Goal: Task Accomplishment & Management: Manage account settings

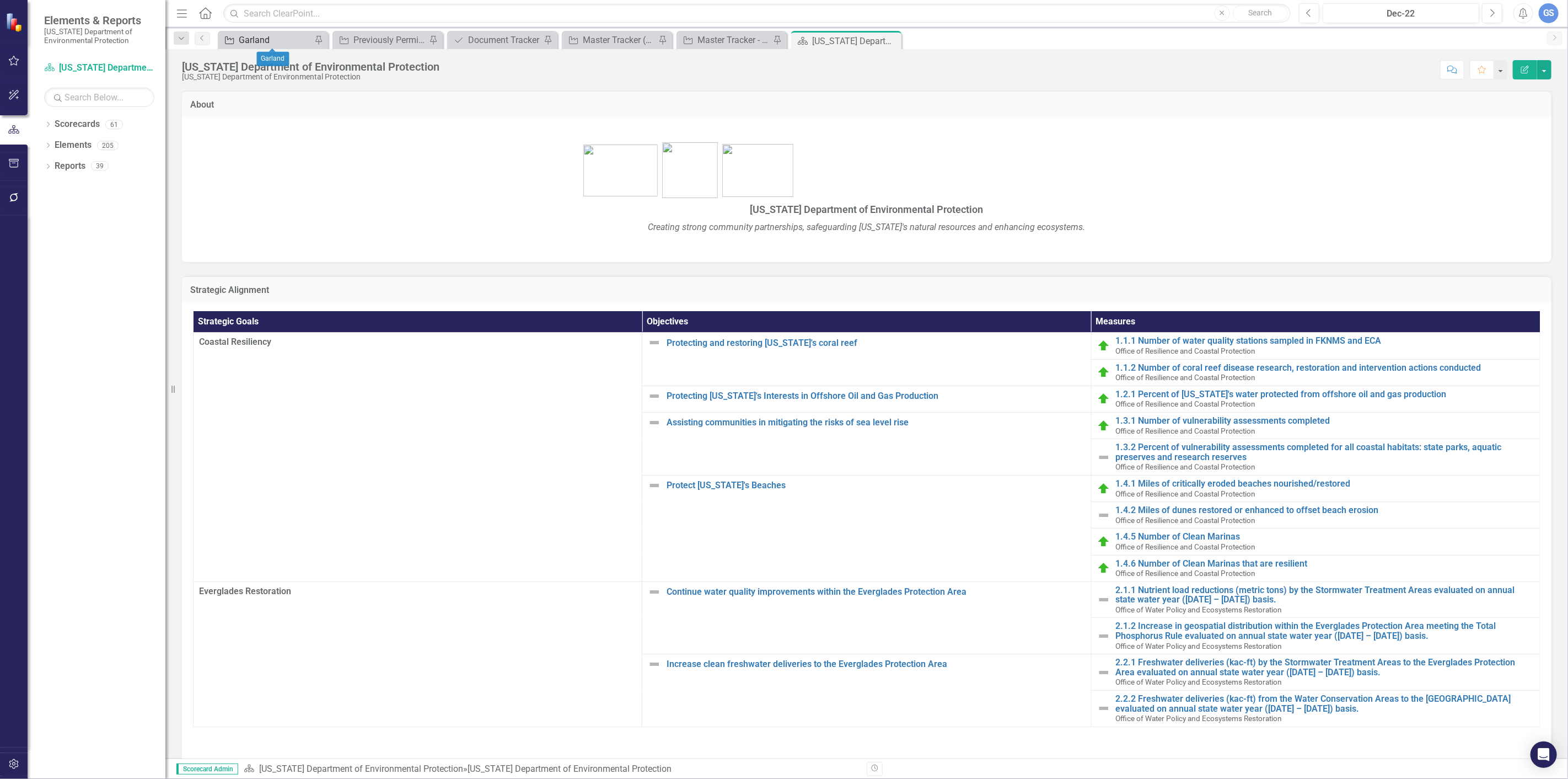
click at [282, 37] on div "Garland" at bounding box center [275, 40] width 73 height 14
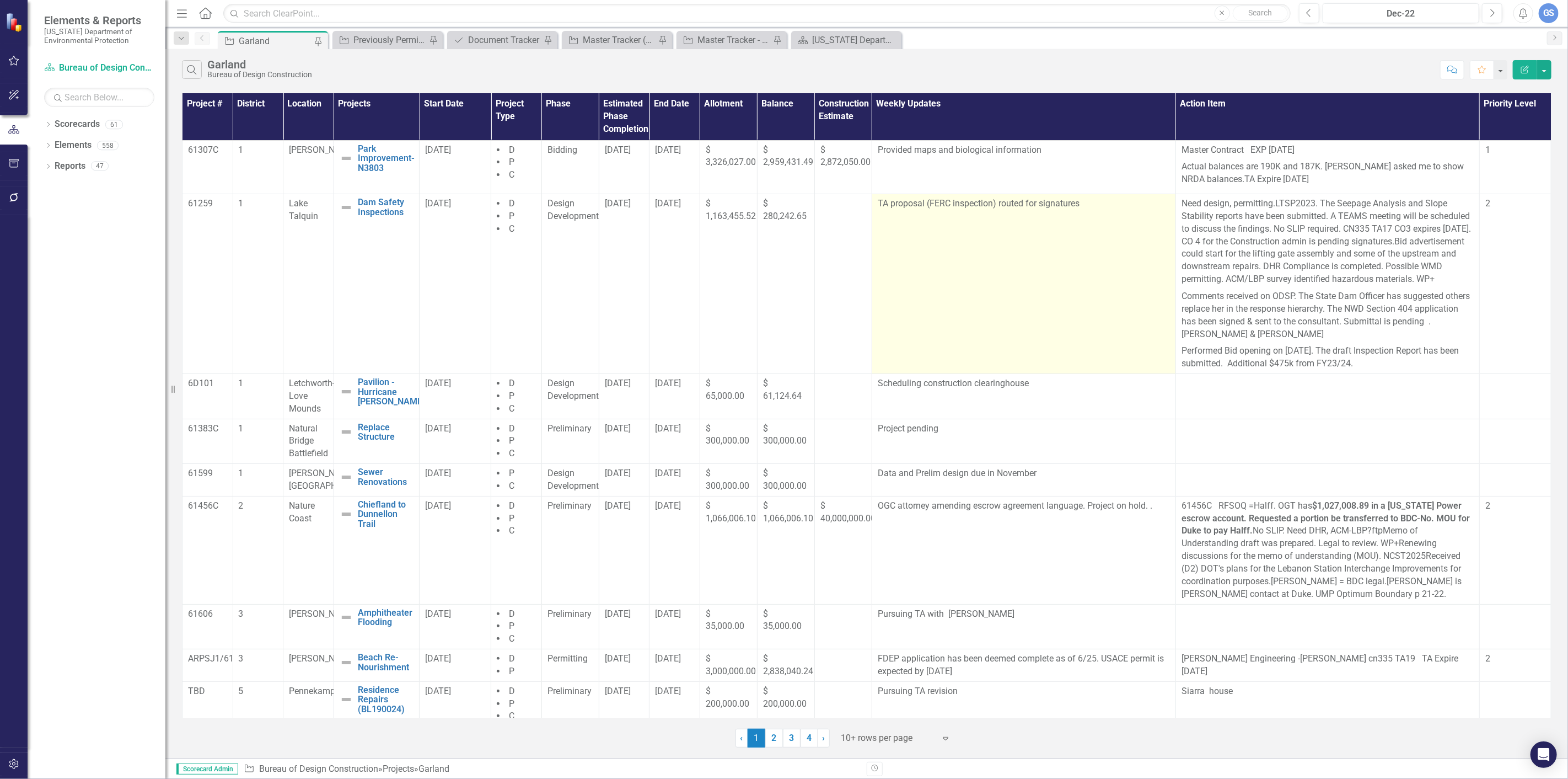
click at [1046, 228] on td "TA proposal (FERC inspection) routed for signatures" at bounding box center [1023, 284] width 304 height 180
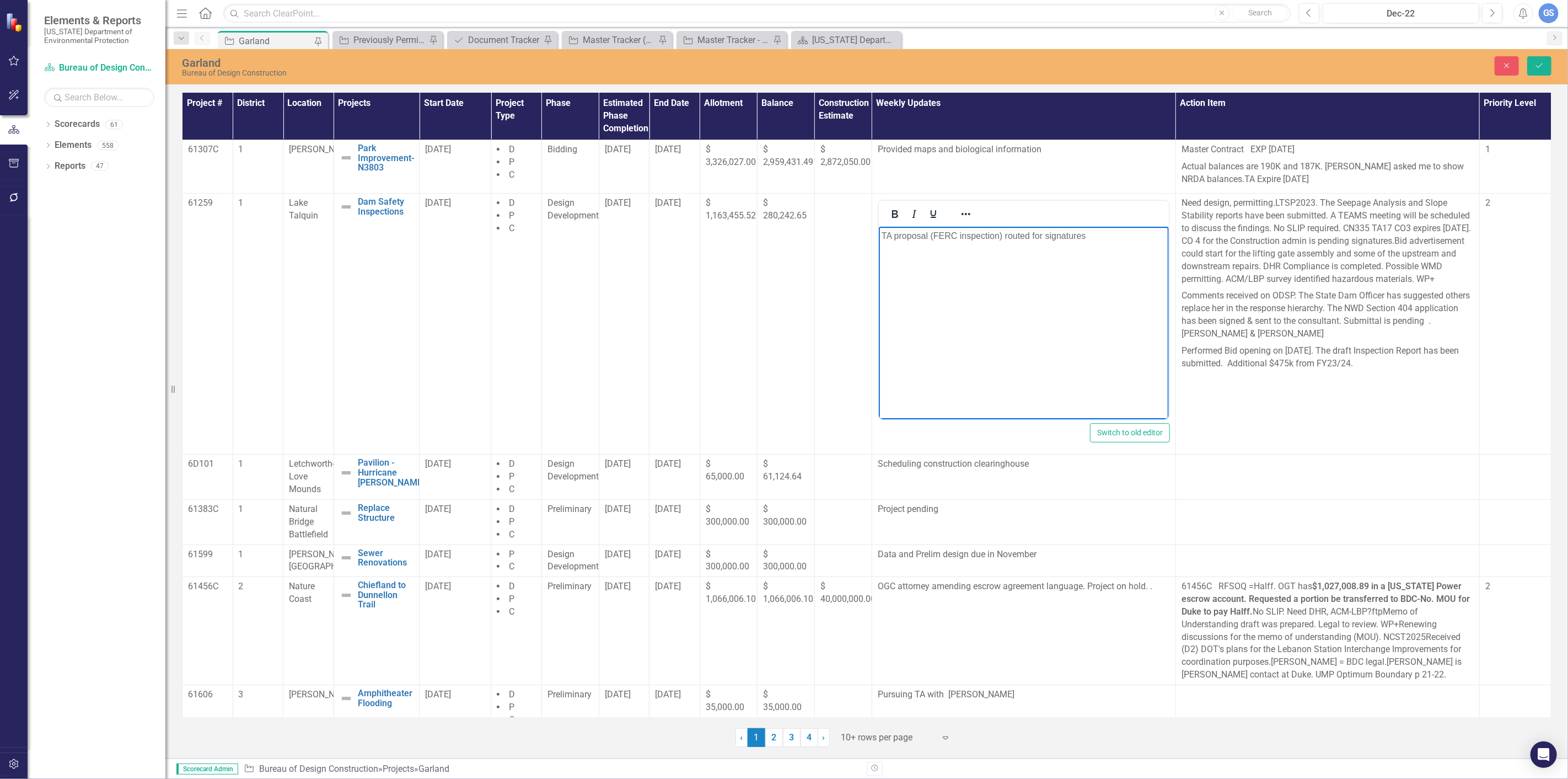
drag, startPoint x: 1090, startPoint y: 237, endPoint x: 892, endPoint y: 243, distance: 198.1
click at [892, 243] on body "TA proposal (FERC inspection) routed for signatures" at bounding box center [1023, 309] width 290 height 166
click at [1539, 63] on icon "Save" at bounding box center [1539, 65] width 10 height 8
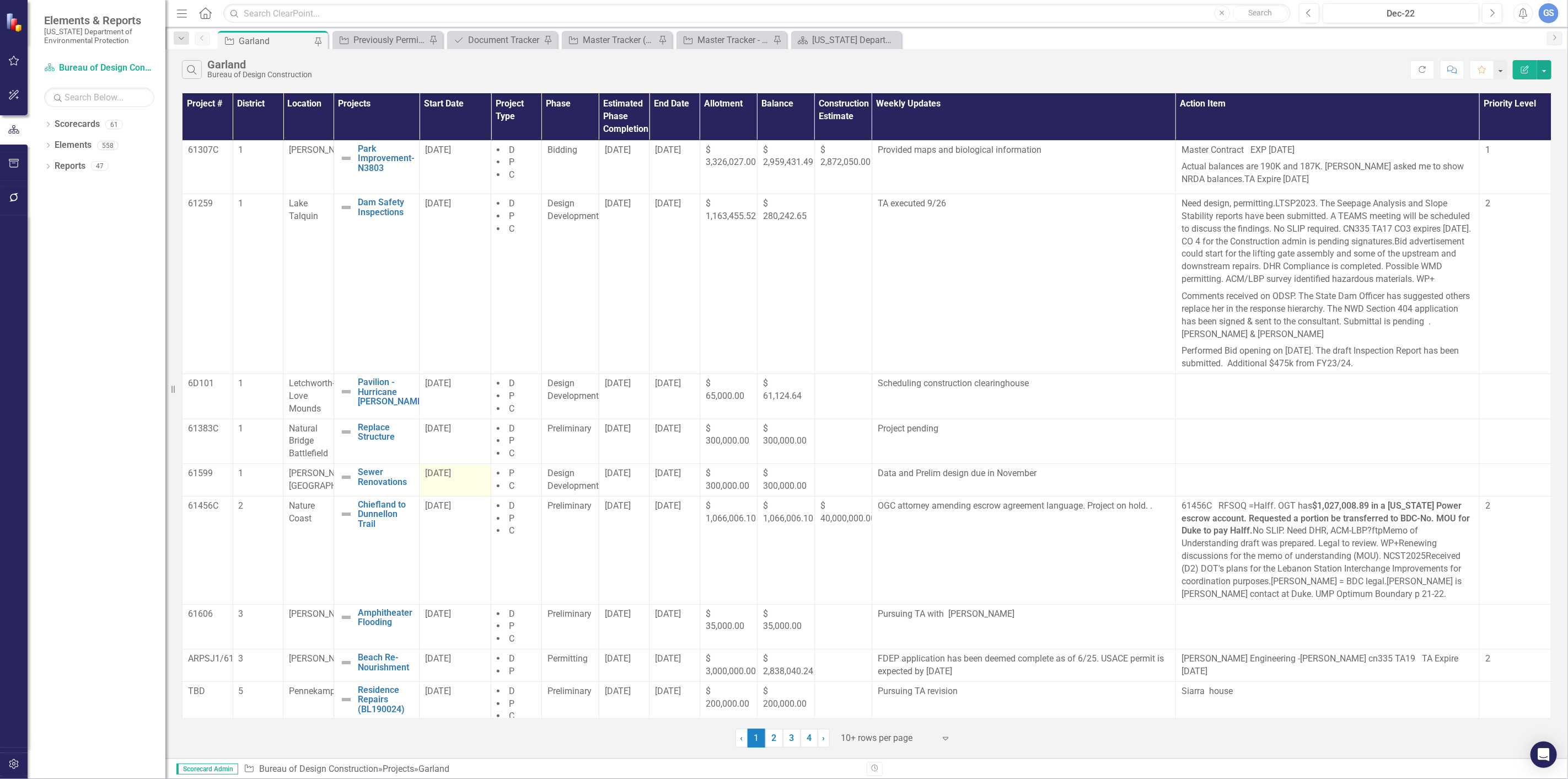
scroll to position [68, 0]
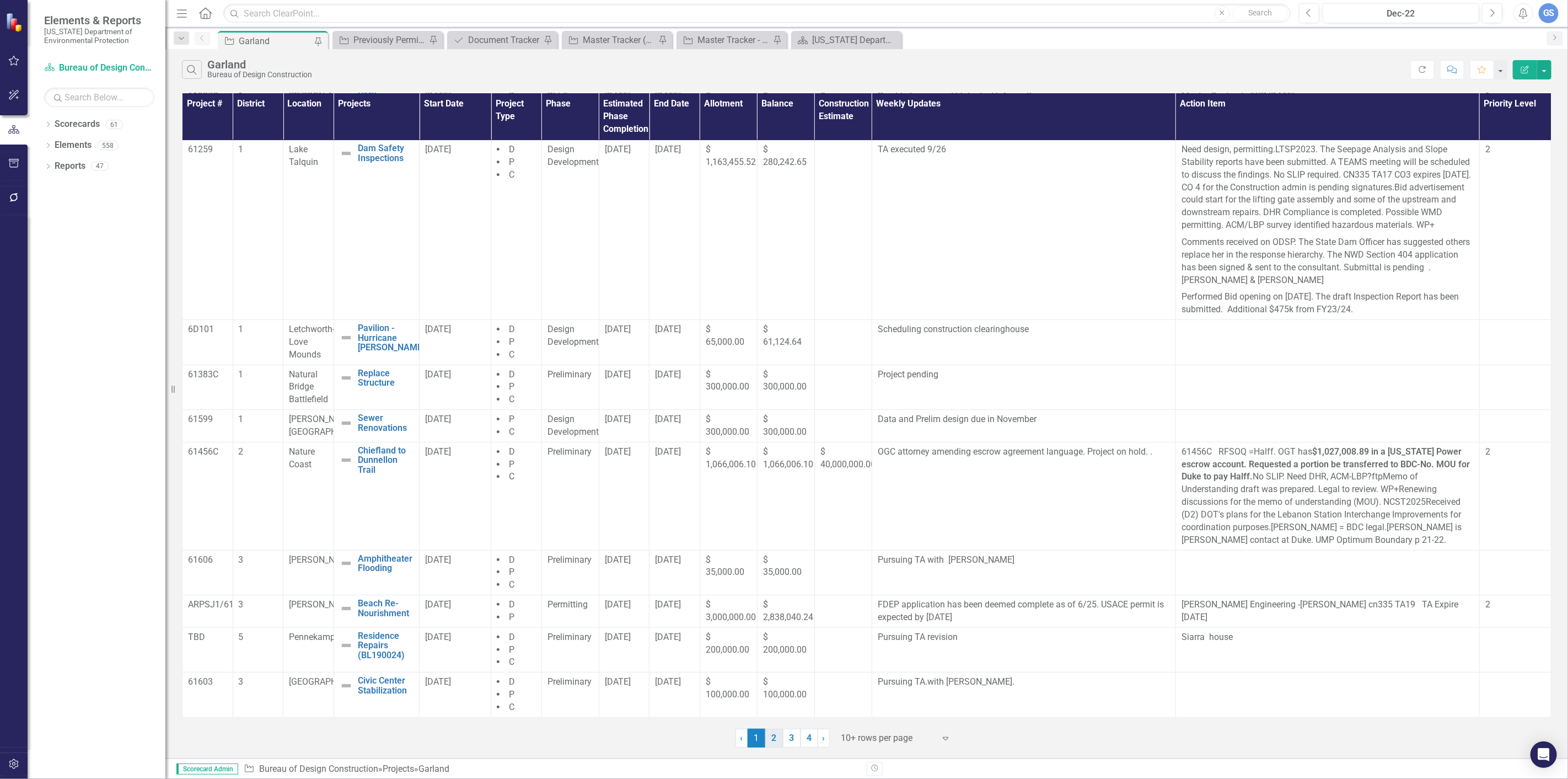
click at [773, 737] on link "2" at bounding box center [774, 738] width 18 height 19
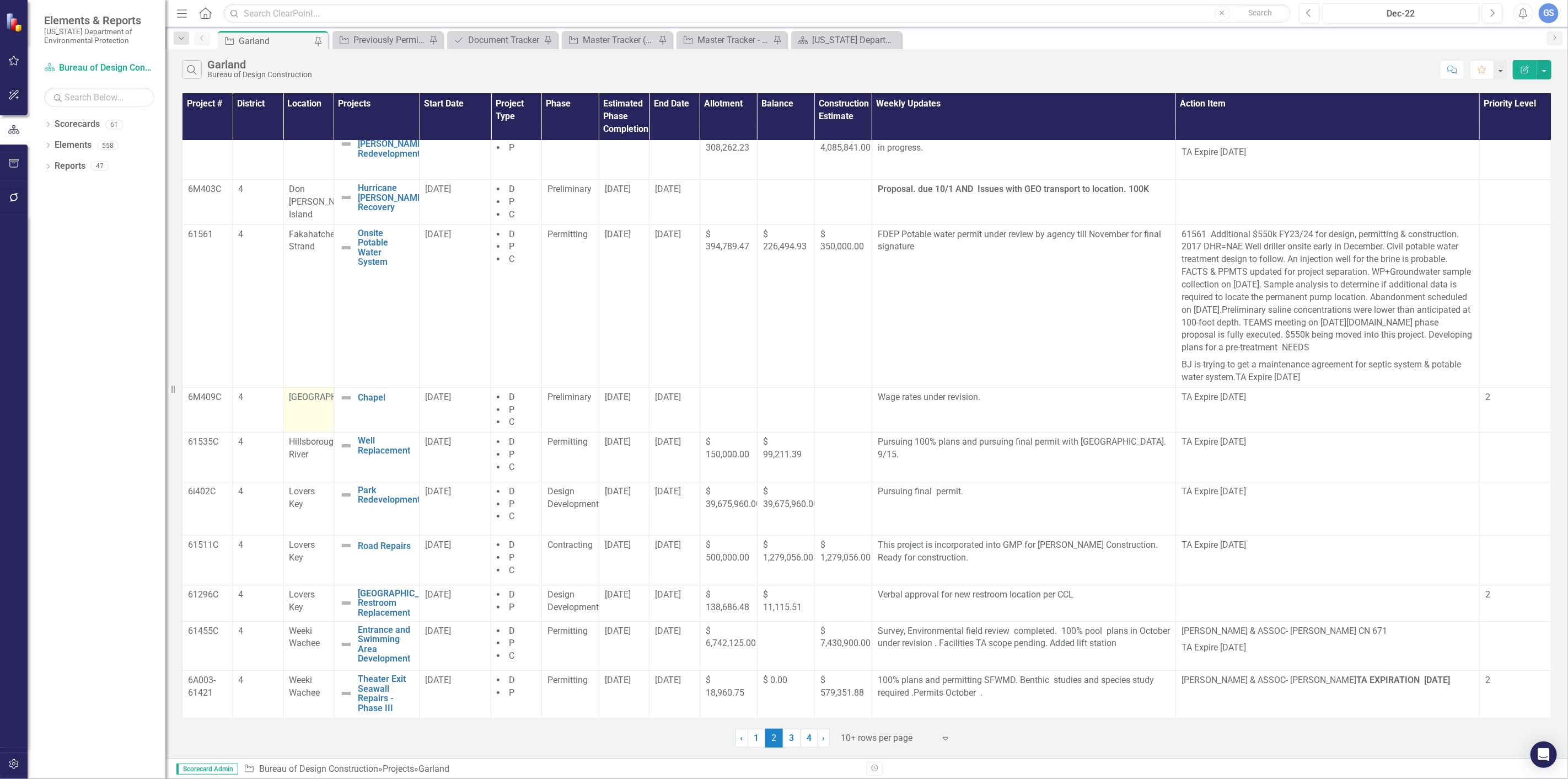
scroll to position [18, 0]
click at [789, 738] on link "3" at bounding box center [791, 738] width 18 height 19
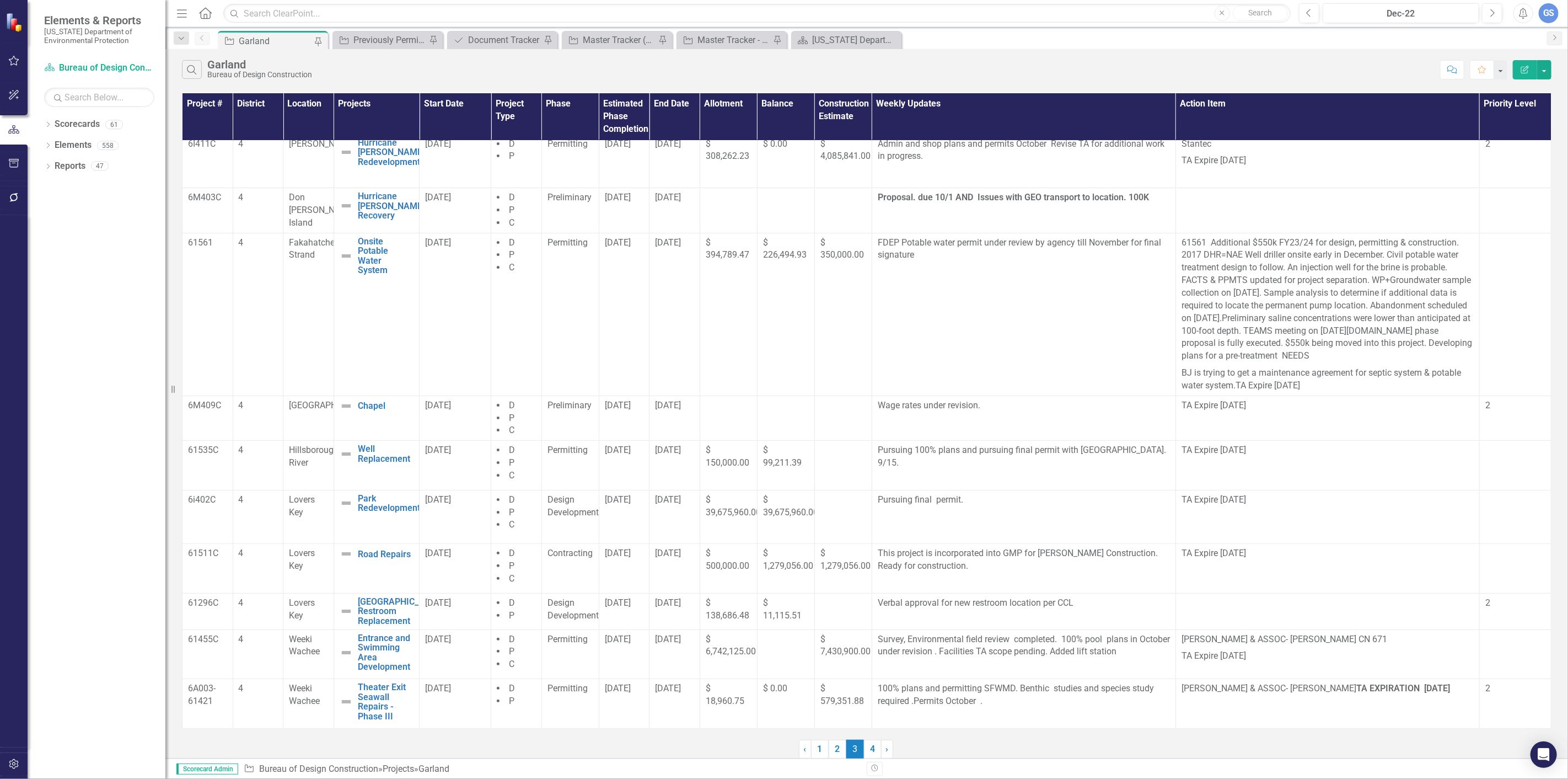
scroll to position [0, 0]
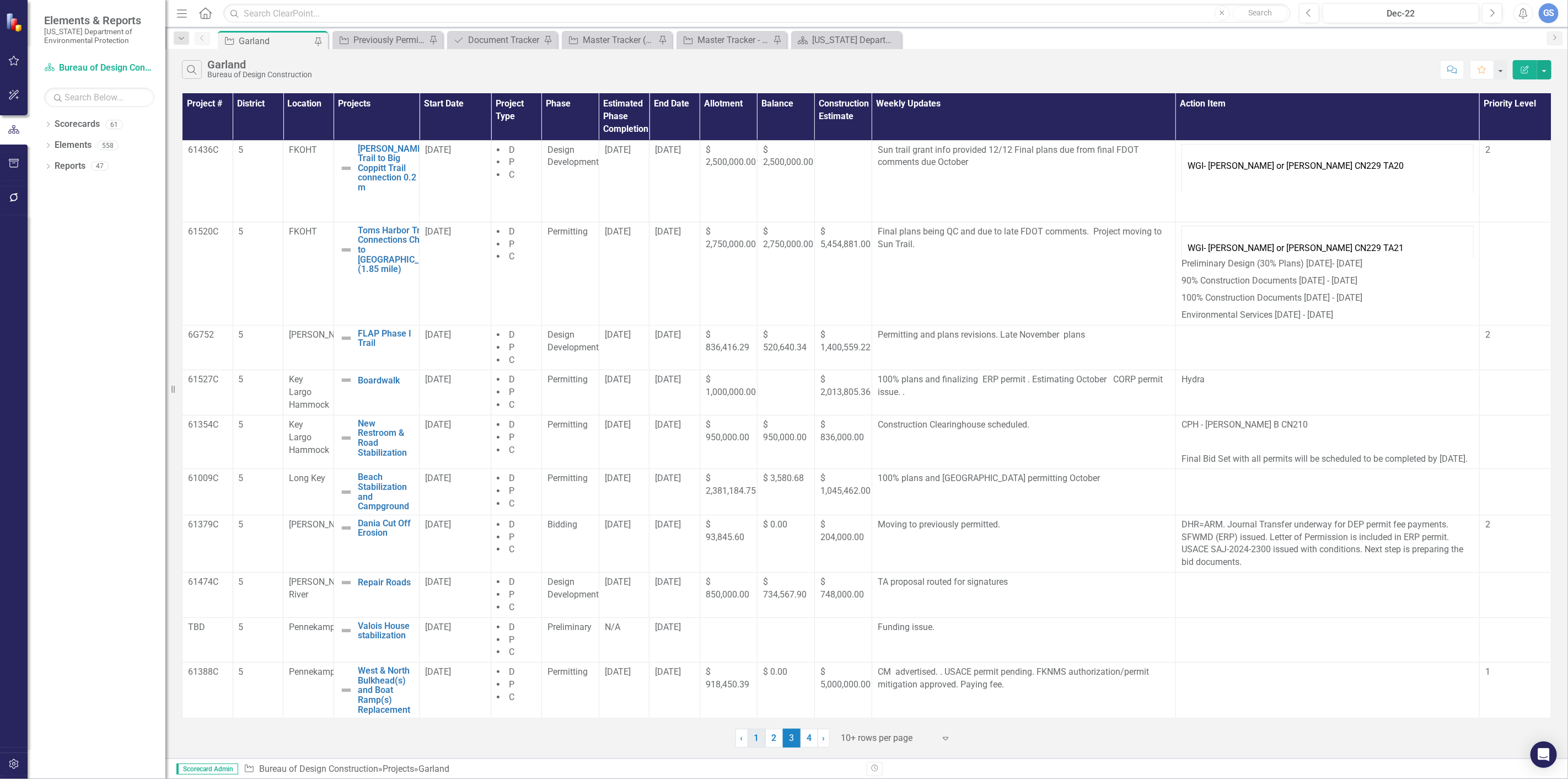
click at [754, 736] on link "1" at bounding box center [756, 738] width 18 height 19
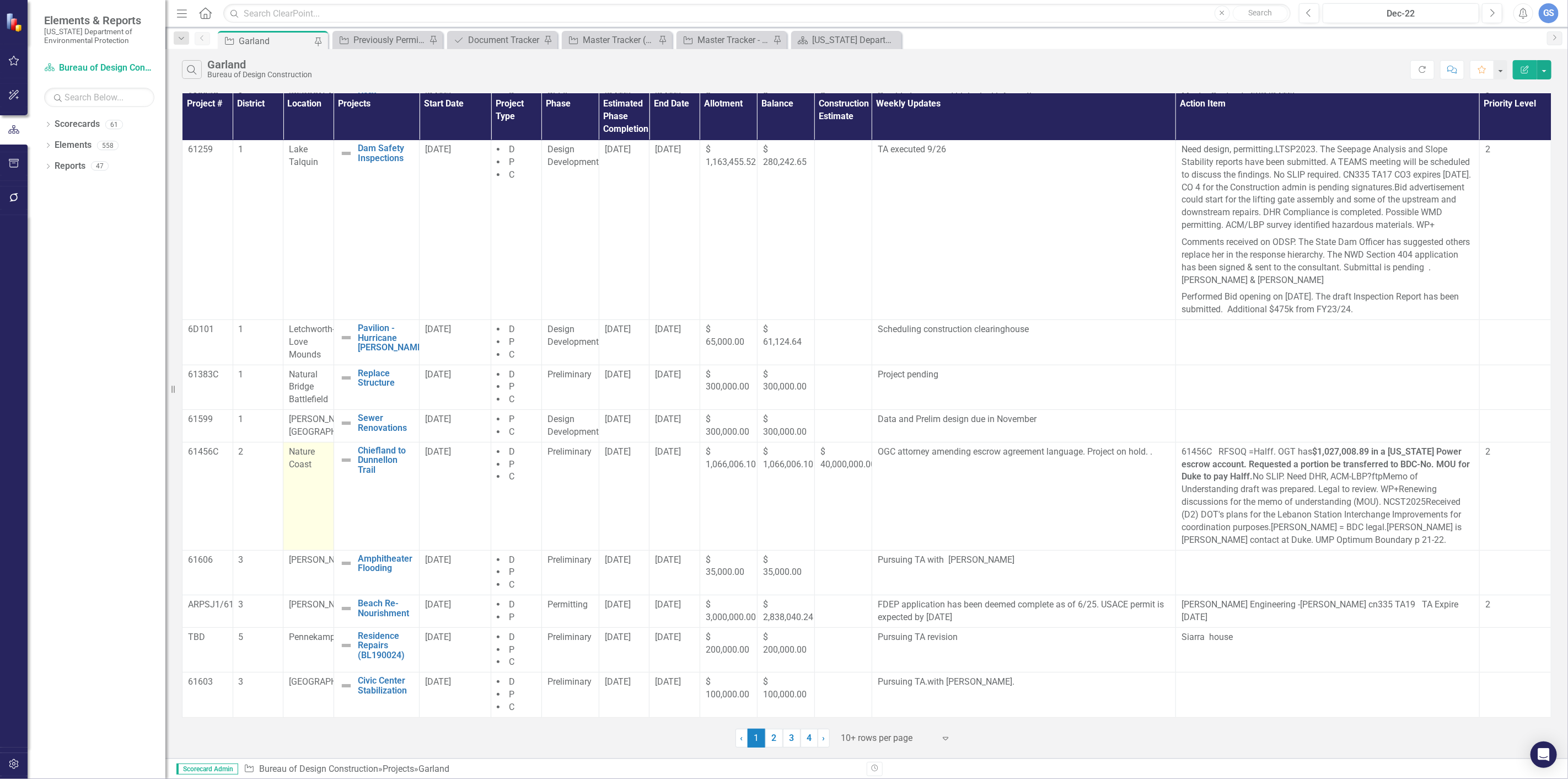
scroll to position [68, 0]
click at [772, 739] on link "2" at bounding box center [774, 738] width 18 height 19
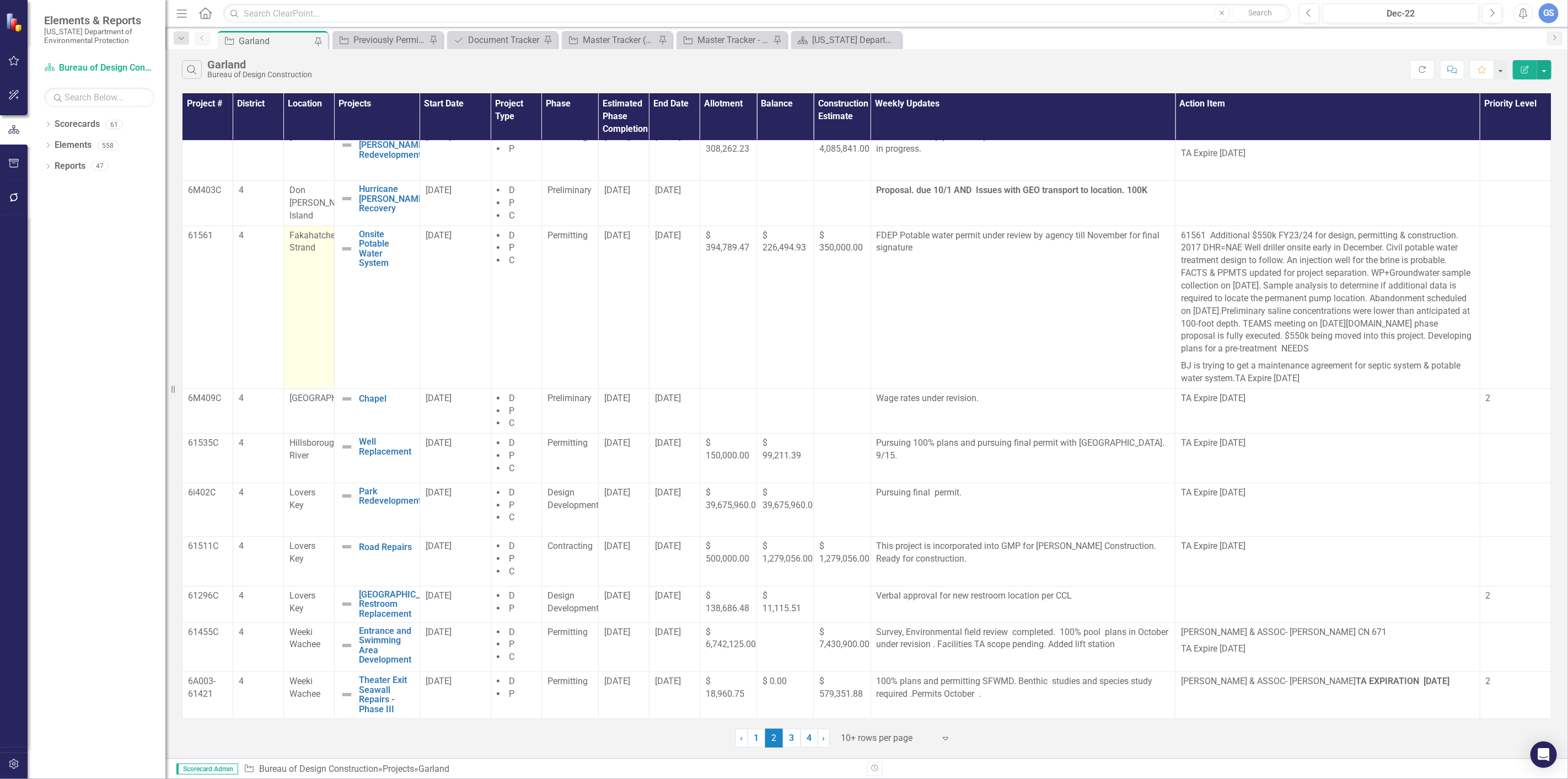
scroll to position [18, 0]
click at [787, 737] on link "3" at bounding box center [791, 738] width 18 height 19
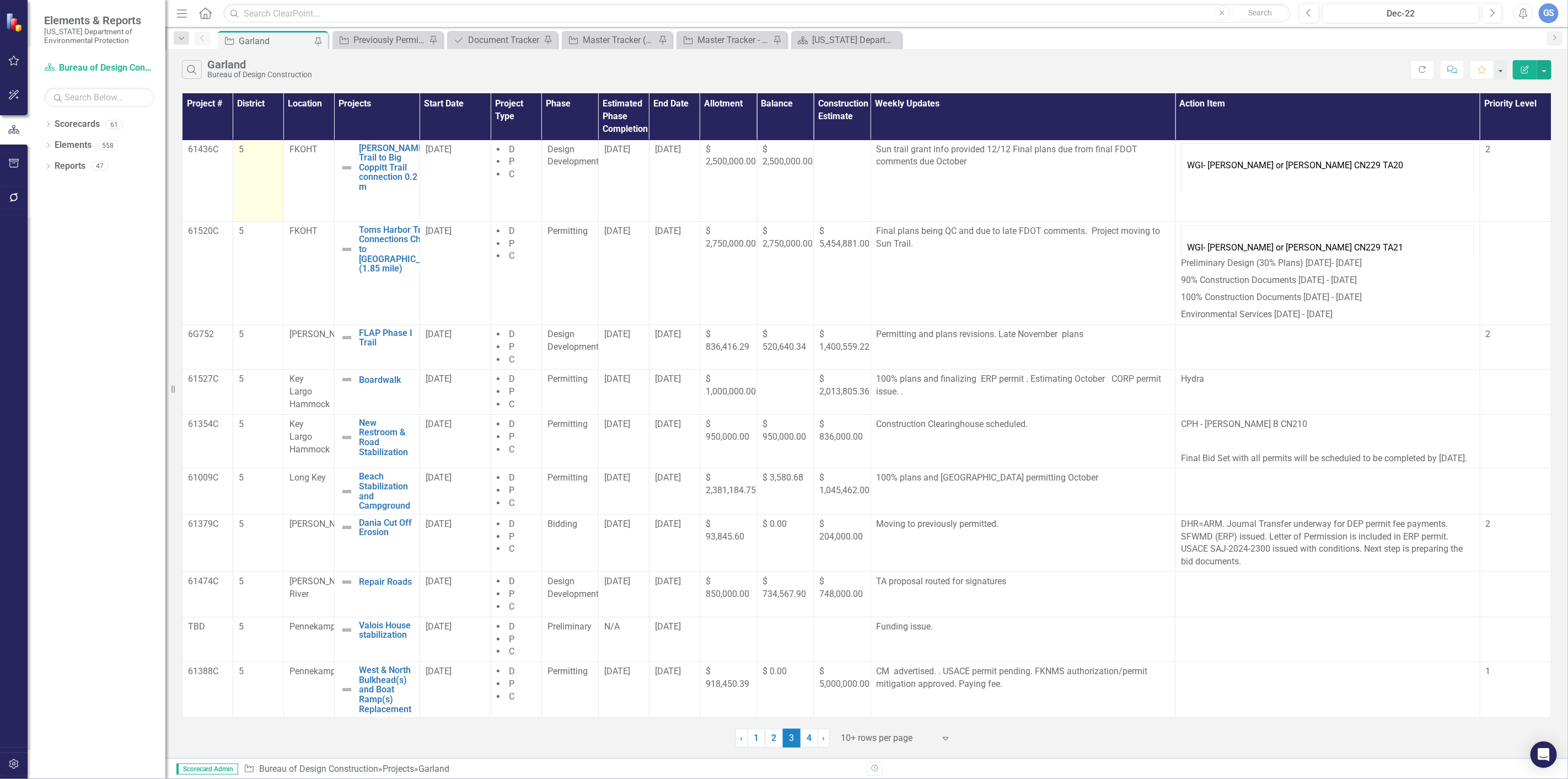
scroll to position [14, 0]
click at [811, 738] on link "4" at bounding box center [809, 738] width 18 height 19
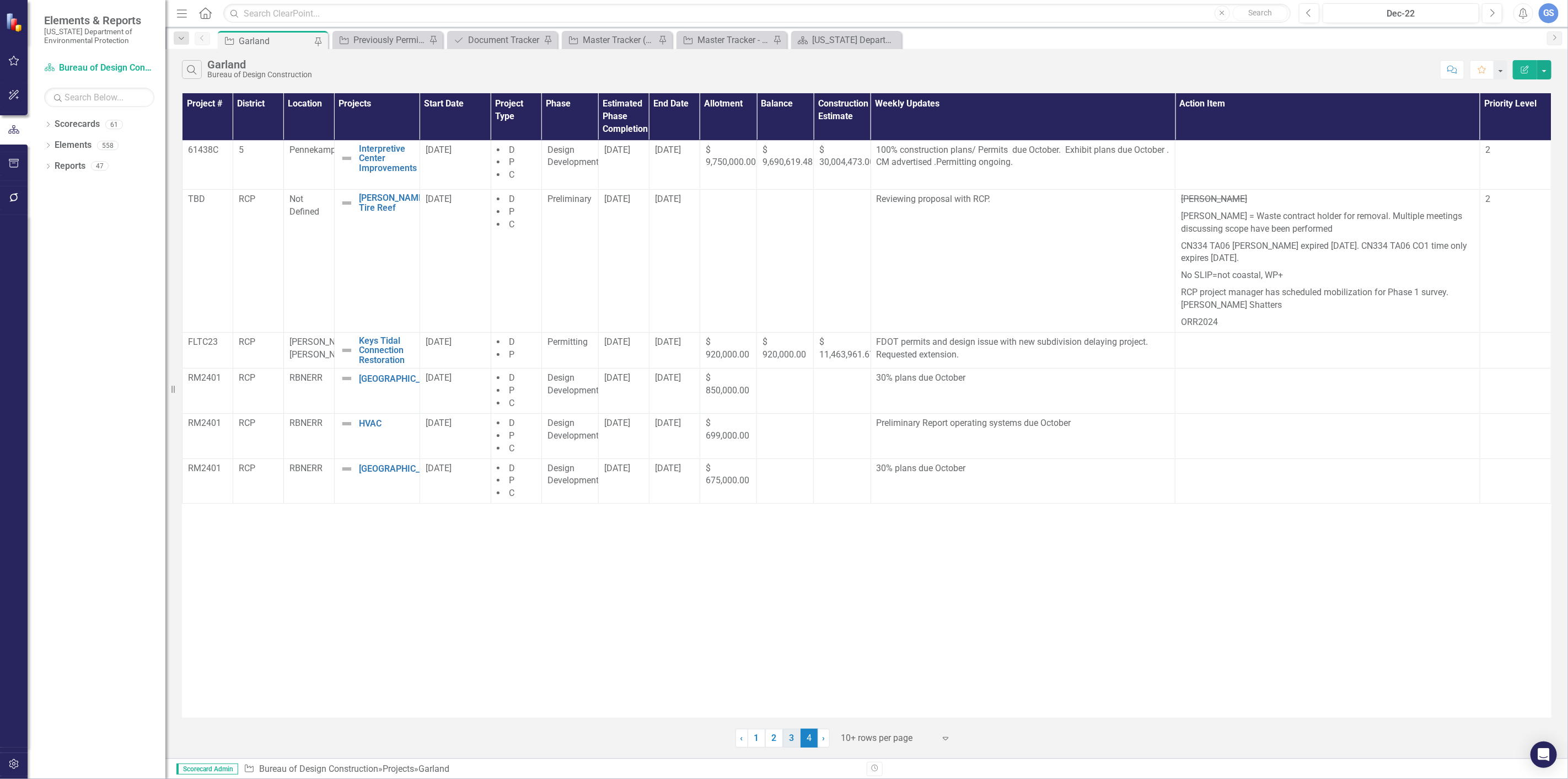
click at [788, 736] on link "3" at bounding box center [791, 738] width 18 height 19
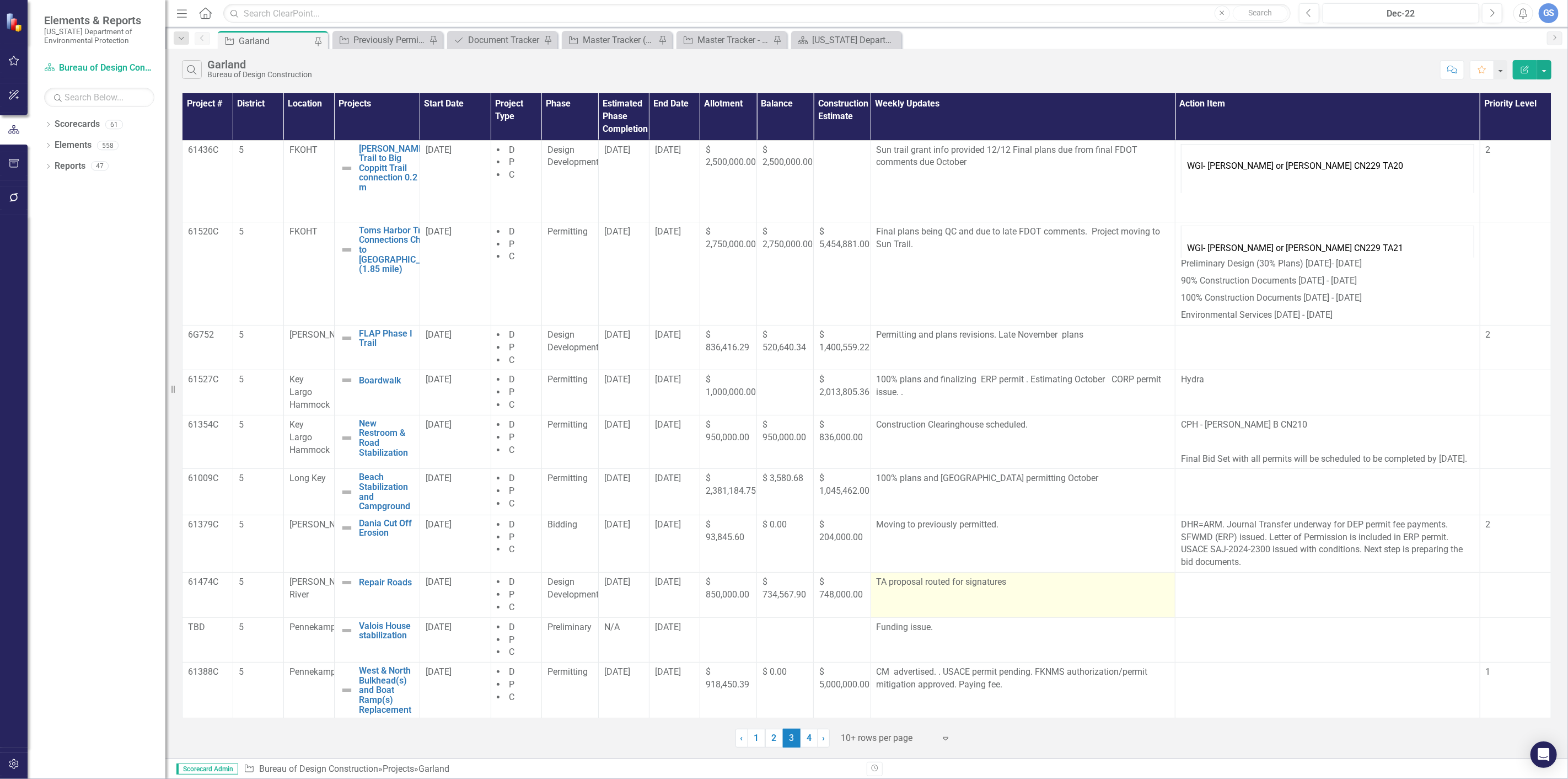
click at [1001, 603] on td "TA proposal routed for signatures" at bounding box center [1023, 595] width 305 height 45
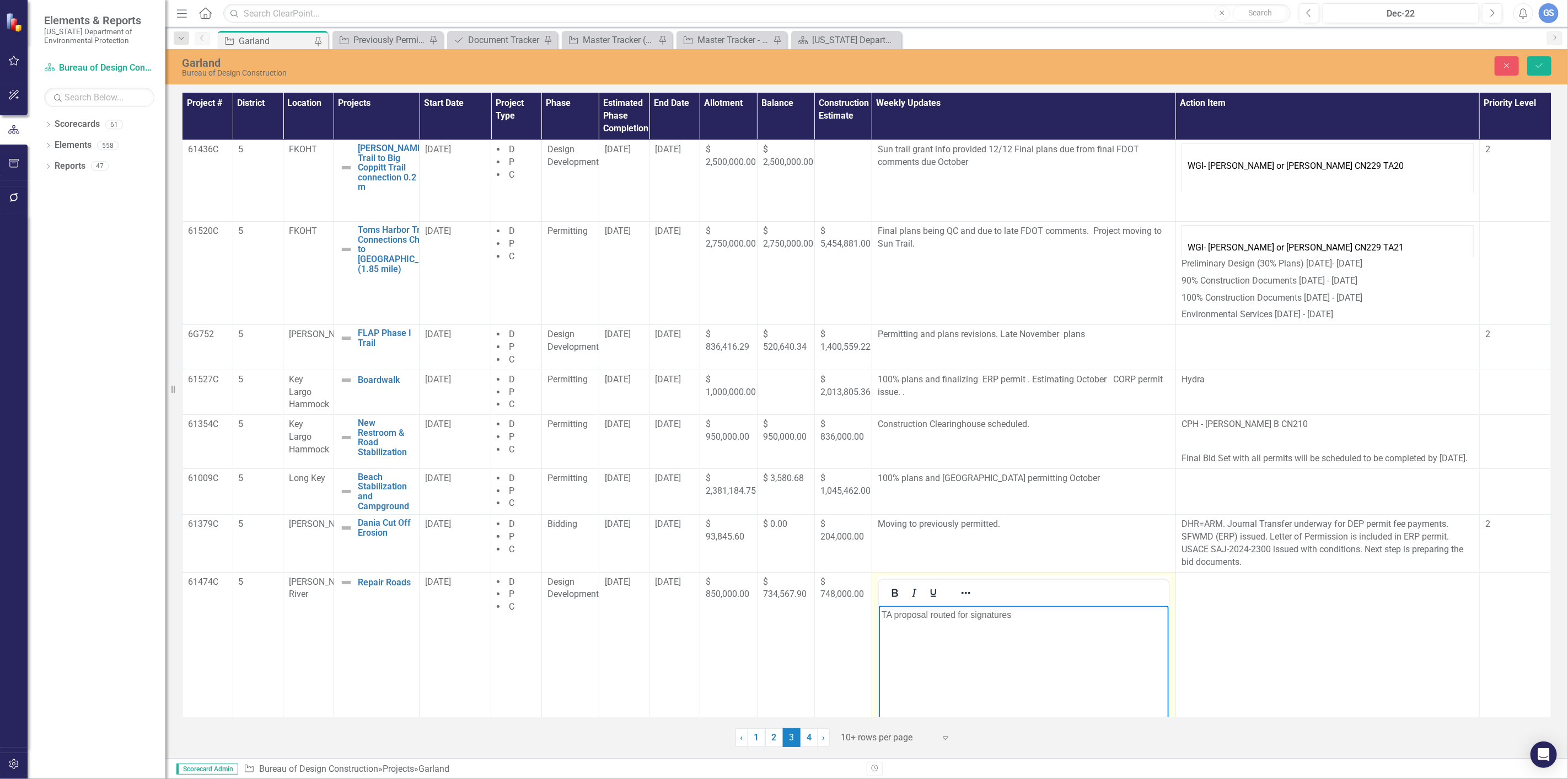
click at [1020, 618] on p "TA proposal routed for signatures" at bounding box center [1023, 615] width 284 height 13
click at [939, 616] on p "TA EXECUTED 9/25." at bounding box center [1023, 615] width 284 height 13
click at [1534, 64] on button "Save" at bounding box center [1539, 66] width 24 height 19
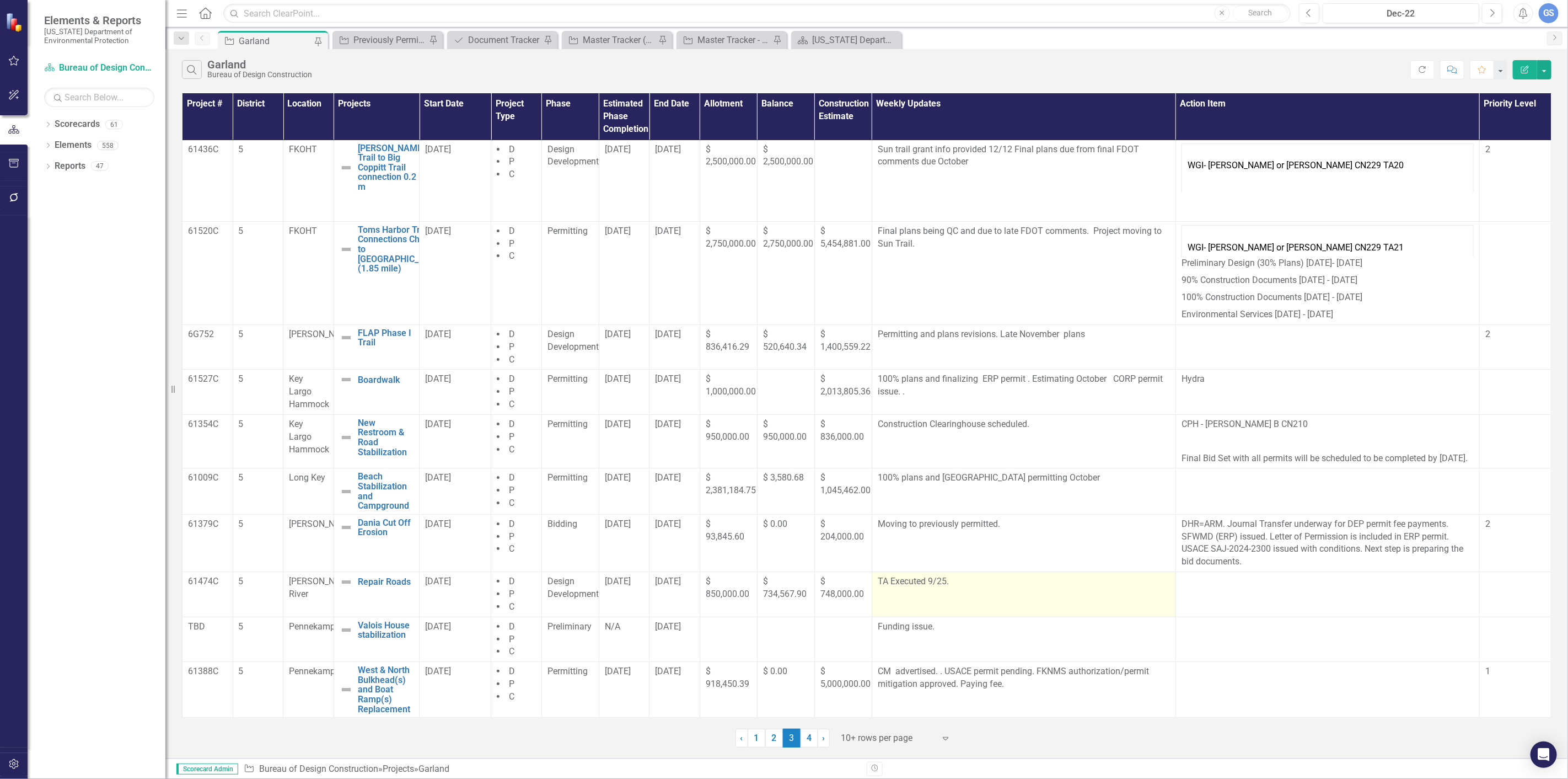
scroll to position [14, 0]
click at [1522, 66] on icon "Edit Report" at bounding box center [1525, 69] width 10 height 8
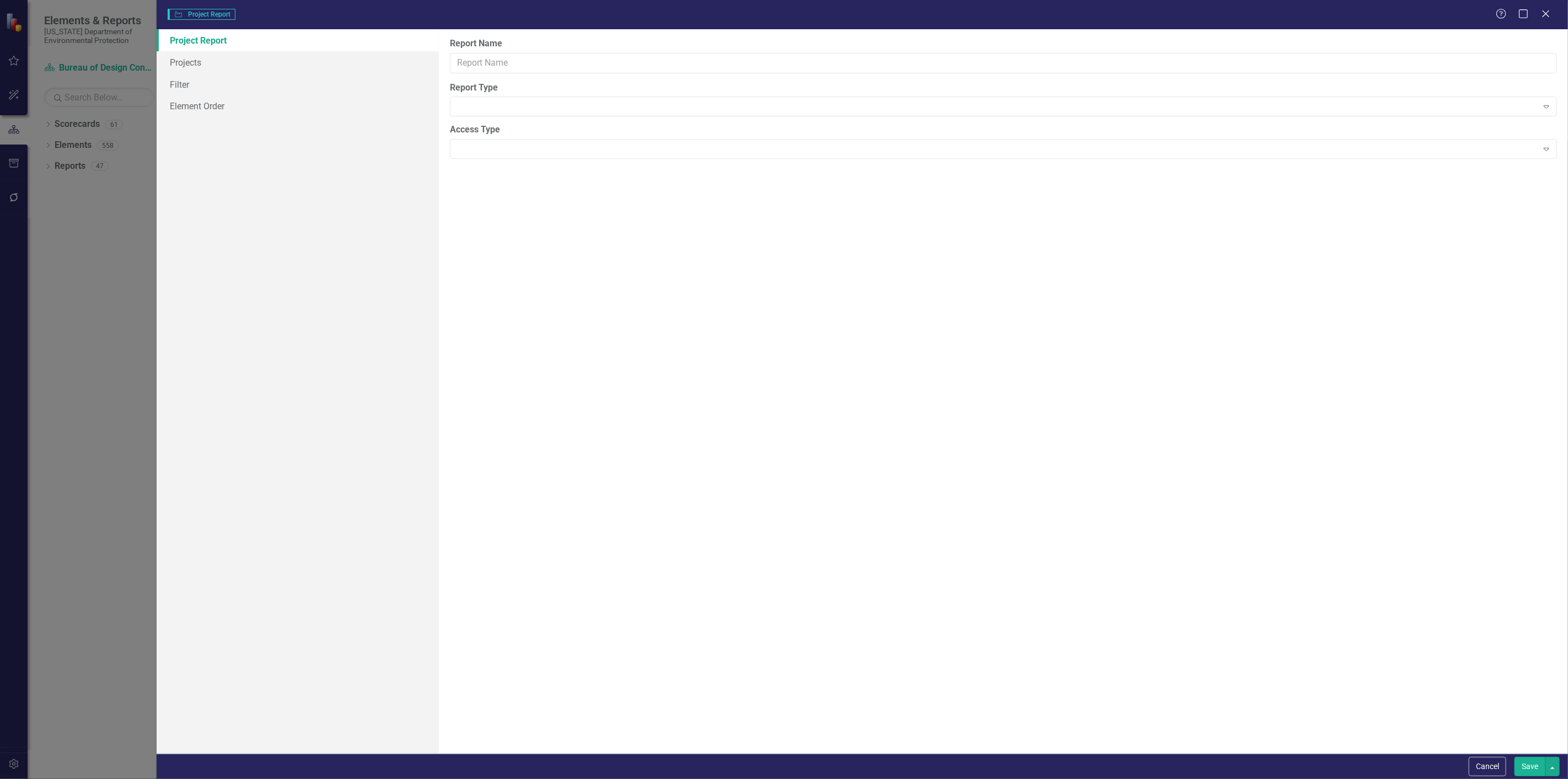
type input "Garland"
